Goal: Find specific page/section: Find specific page/section

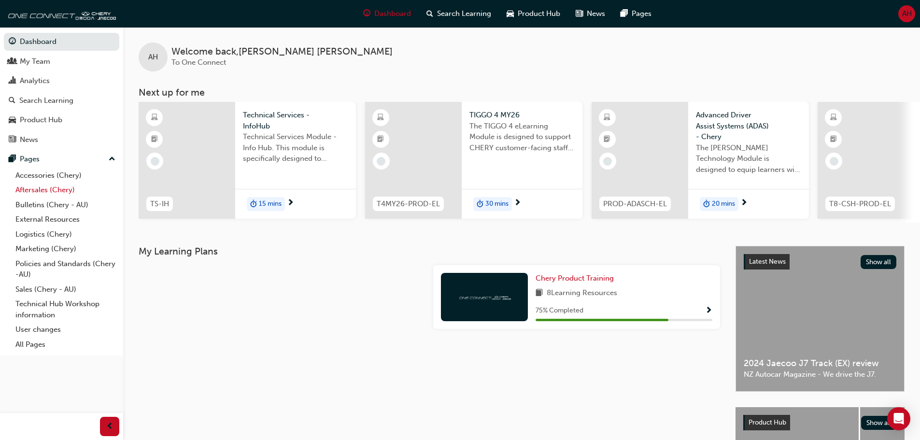
click at [50, 186] on link "Aftersales (Chery)" at bounding box center [66, 190] width 108 height 15
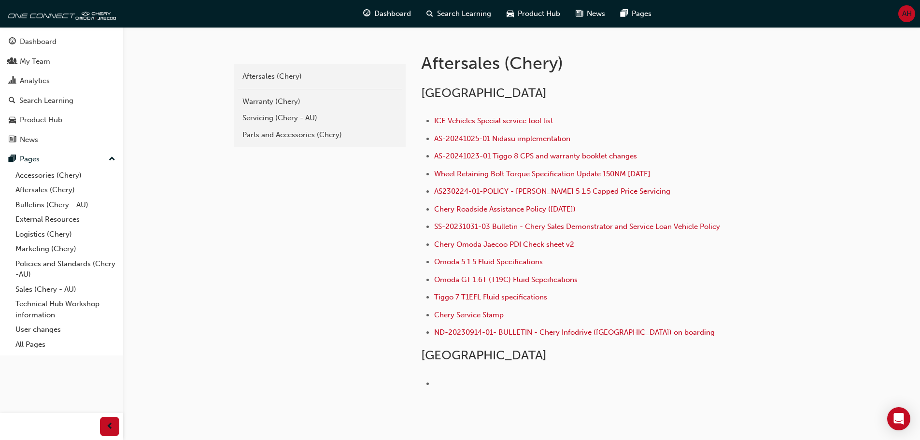
scroll to position [193, 0]
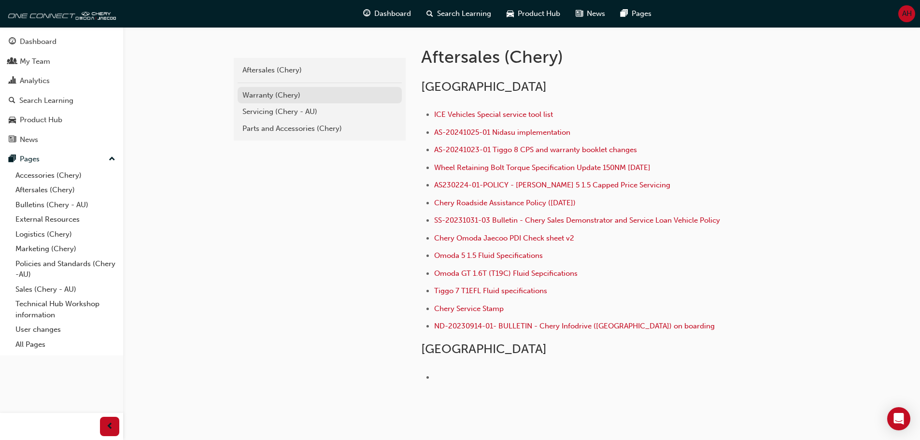
click at [300, 97] on div "Warranty (Chery)" at bounding box center [320, 95] width 155 height 11
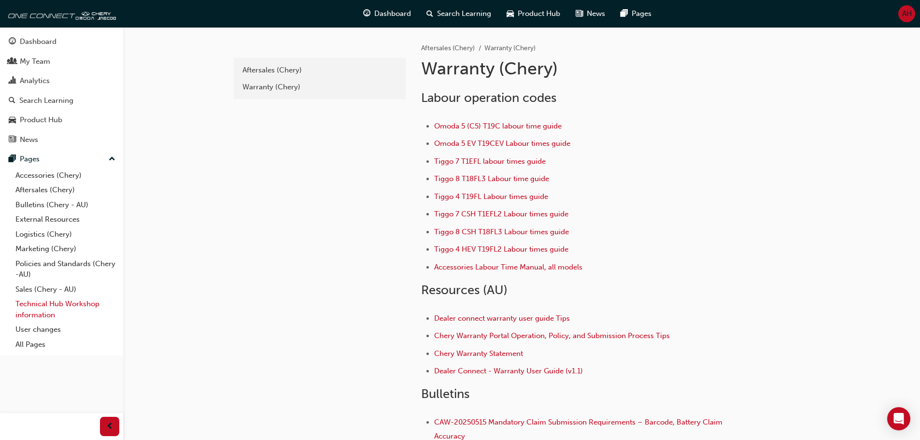
click at [42, 309] on link "Technical Hub Workshop information" at bounding box center [66, 310] width 108 height 26
